Goal: Navigation & Orientation: Go to known website

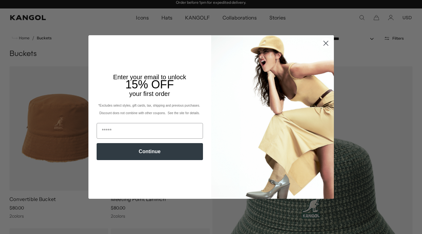
type input "*"
type input "**********"
click at [151, 152] on button "Continue" at bounding box center [150, 151] width 106 height 17
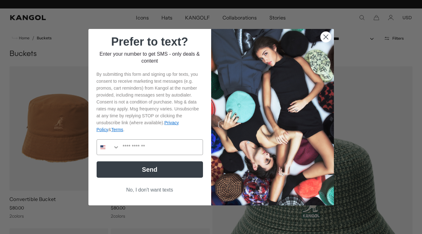
scroll to position [0, 0]
click at [116, 146] on icon "Search Countries" at bounding box center [116, 147] width 6 height 6
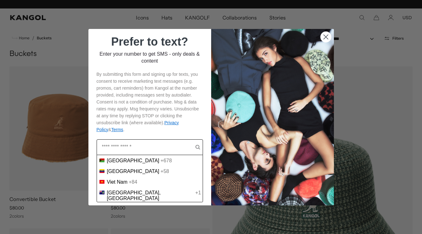
scroll to position [0, 130]
click at [326, 37] on circle "Close dialog" at bounding box center [326, 37] width 10 height 10
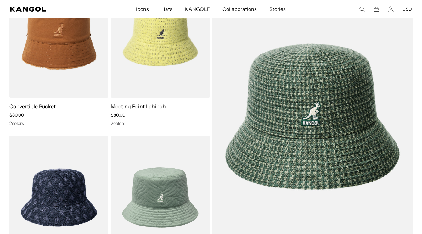
scroll to position [0, 0]
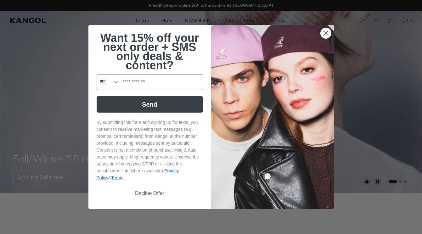
click at [325, 34] on circle "Close dialog" at bounding box center [326, 33] width 10 height 10
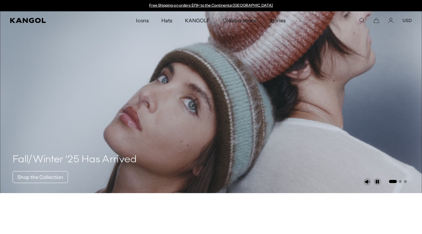
click at [412, 18] on button "USD" at bounding box center [407, 21] width 9 height 6
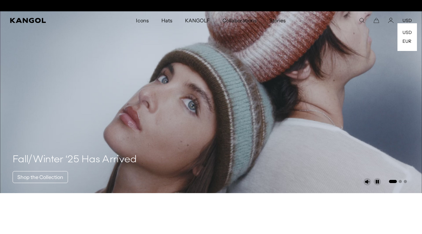
scroll to position [0, 130]
